Goal: Information Seeking & Learning: Check status

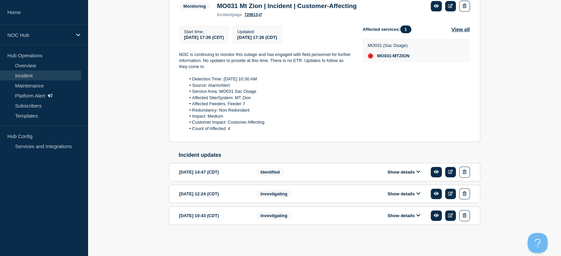
scroll to position [32, 0]
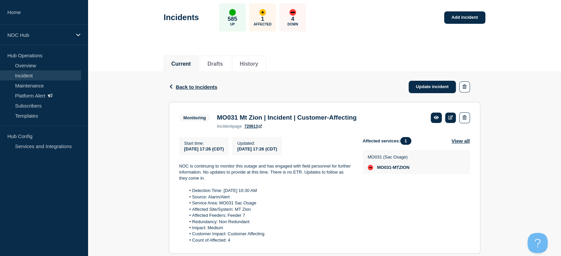
click at [42, 74] on link "Incident" at bounding box center [40, 75] width 81 height 10
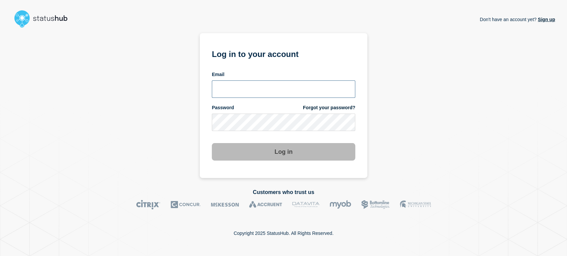
click at [277, 85] on input "email input" at bounding box center [283, 88] width 143 height 17
type input "sean.webb@conexon.us"
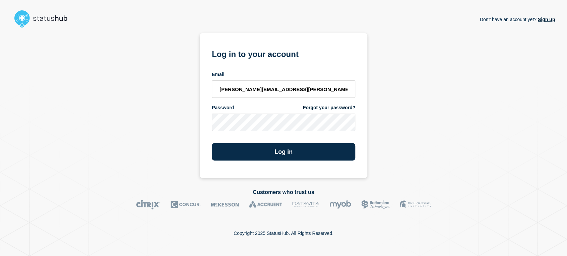
click at [212, 143] on button "Log in" at bounding box center [283, 151] width 143 height 17
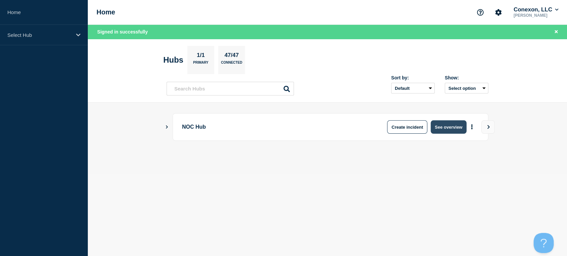
click at [440, 128] on button "See overview" at bounding box center [449, 126] width 36 height 13
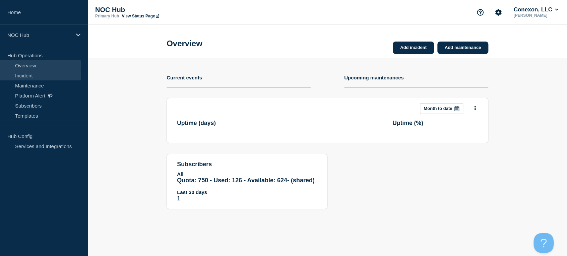
click at [32, 75] on link "Incident" at bounding box center [40, 75] width 81 height 10
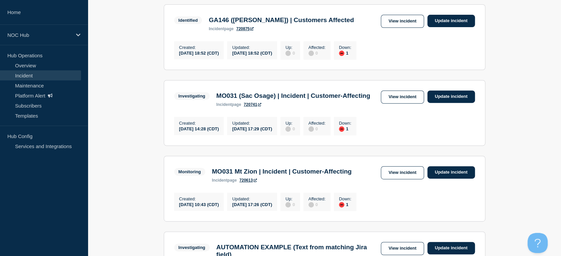
scroll to position [106, 0]
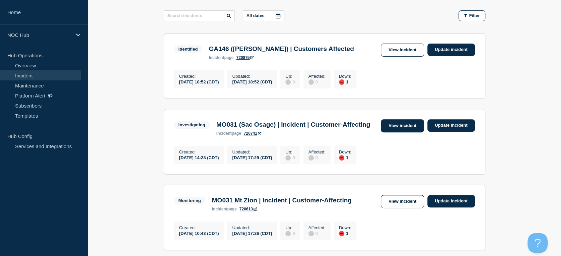
click at [391, 123] on link "View incident" at bounding box center [402, 125] width 43 height 13
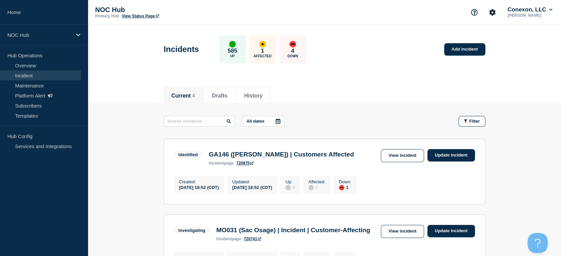
scroll to position [112, 0]
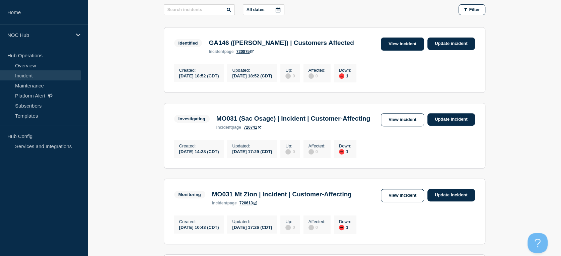
click at [399, 40] on link "View incident" at bounding box center [402, 44] width 43 height 13
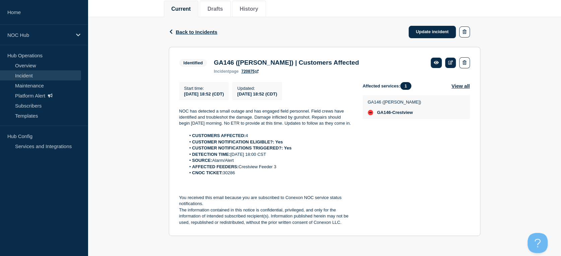
scroll to position [96, 0]
